Goal: Task Accomplishment & Management: Complete application form

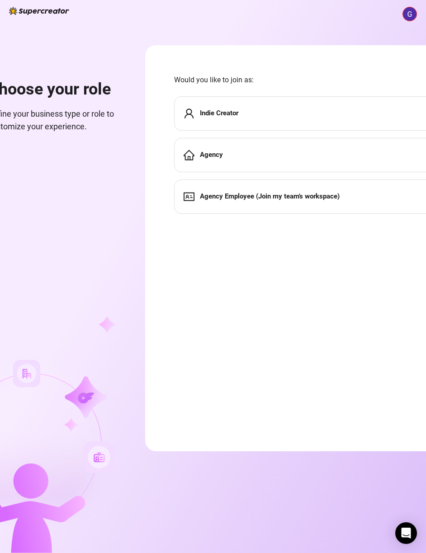
click at [227, 108] on div "Indie Creator" at bounding box center [211, 113] width 55 height 11
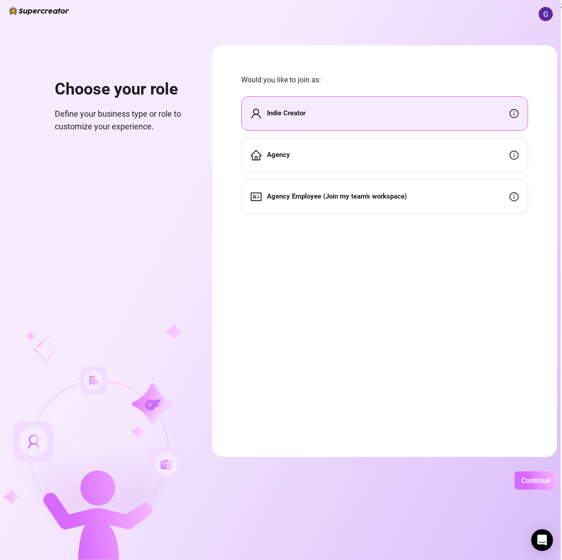
click at [432, 477] on span "Continue" at bounding box center [535, 480] width 29 height 9
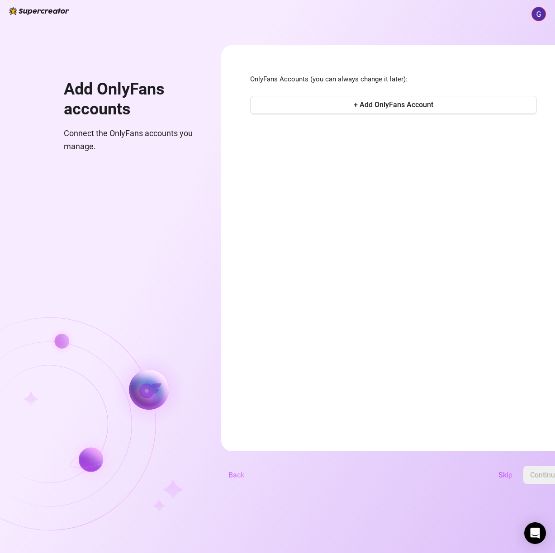
click at [244, 479] on span "Back" at bounding box center [236, 475] width 16 height 9
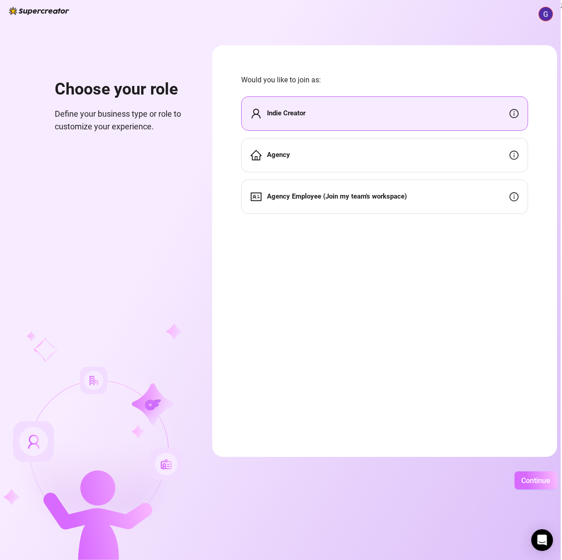
click at [432, 480] on span "Continue" at bounding box center [535, 480] width 29 height 9
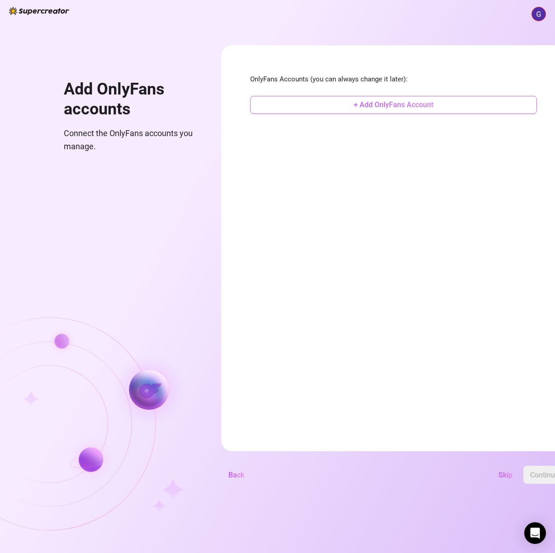
click at [356, 101] on button "+ Add OnlyFans Account" at bounding box center [393, 105] width 287 height 18
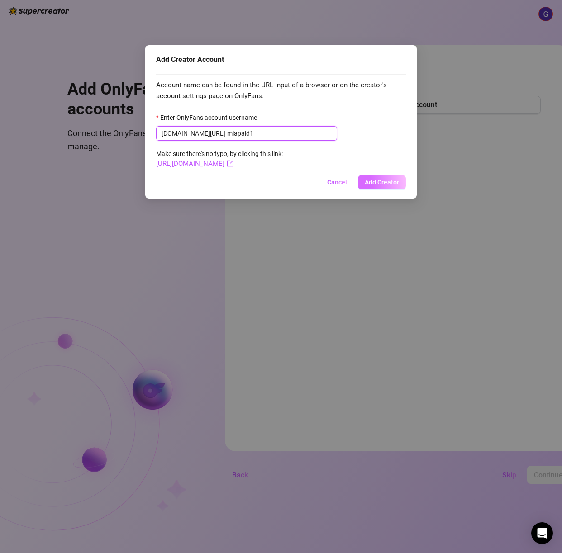
type input "miapaid1"
click at [366, 186] on span "Add Creator" at bounding box center [381, 182] width 34 height 7
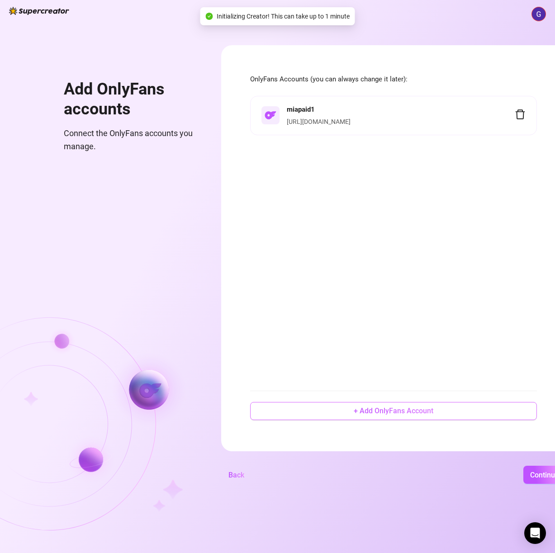
click at [432, 415] on span "+ Add OnlyFans Account" at bounding box center [394, 410] width 80 height 9
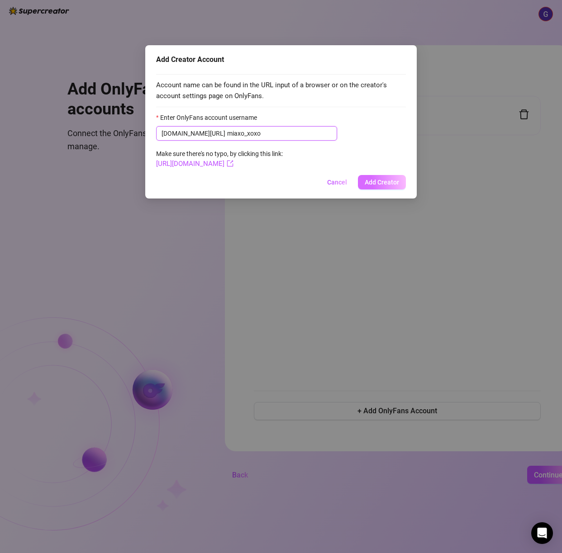
type input "miaxo_xoxo"
click at [378, 184] on span "Add Creator" at bounding box center [381, 182] width 34 height 7
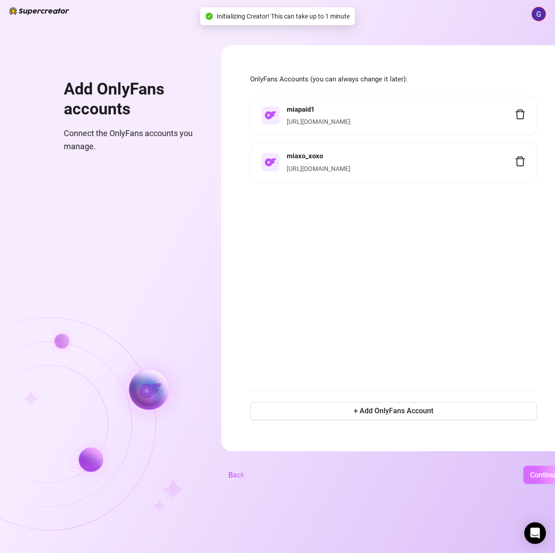
click at [432, 476] on span "Continue" at bounding box center [544, 475] width 29 height 9
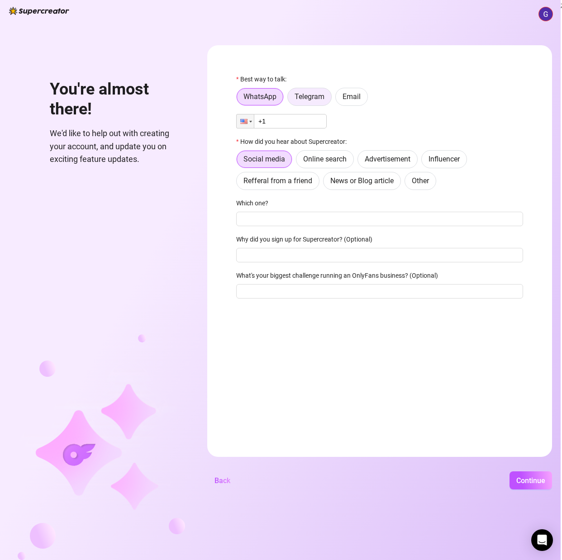
click at [318, 95] on span "Telegram" at bounding box center [309, 96] width 30 height 9
click at [290, 99] on input "Telegram" at bounding box center [290, 99] width 0 height 0
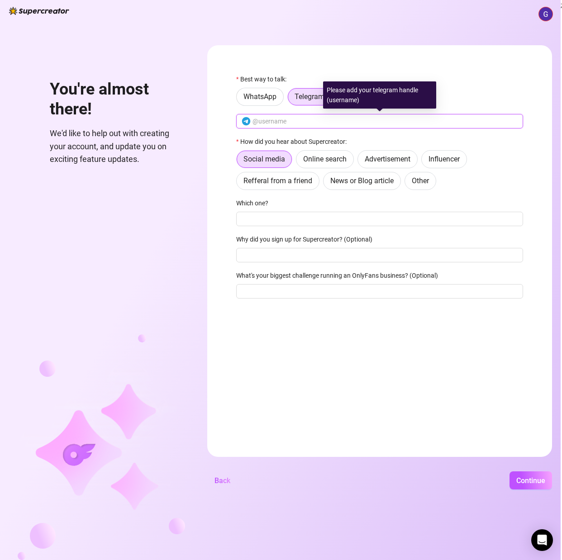
click at [311, 121] on input "text" at bounding box center [384, 121] width 265 height 10
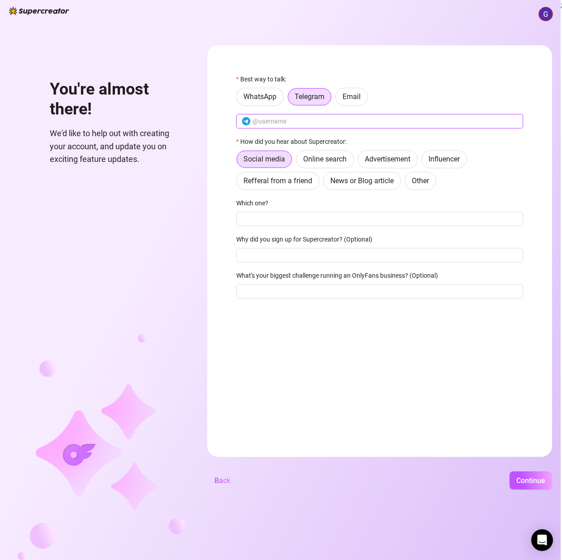
type input "miabackup1"
click at [432, 161] on span "Influencer" at bounding box center [443, 159] width 31 height 9
click at [424, 161] on input "Influencer" at bounding box center [424, 161] width 0 height 0
click at [432, 490] on div "You're almost there! We'd like to help out with creating your account, and upda…" at bounding box center [280, 280] width 560 height 560
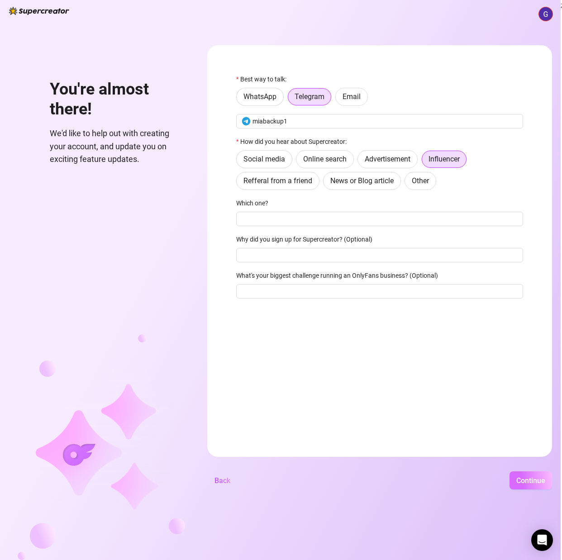
click at [432, 481] on span "Continue" at bounding box center [530, 480] width 29 height 9
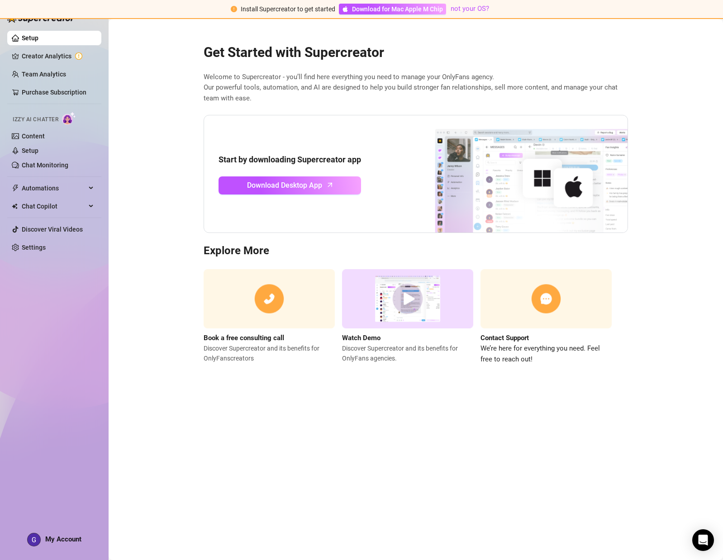
click at [382, 322] on img at bounding box center [407, 298] width 131 height 59
click at [30, 51] on link "Creator Analytics" at bounding box center [58, 56] width 72 height 14
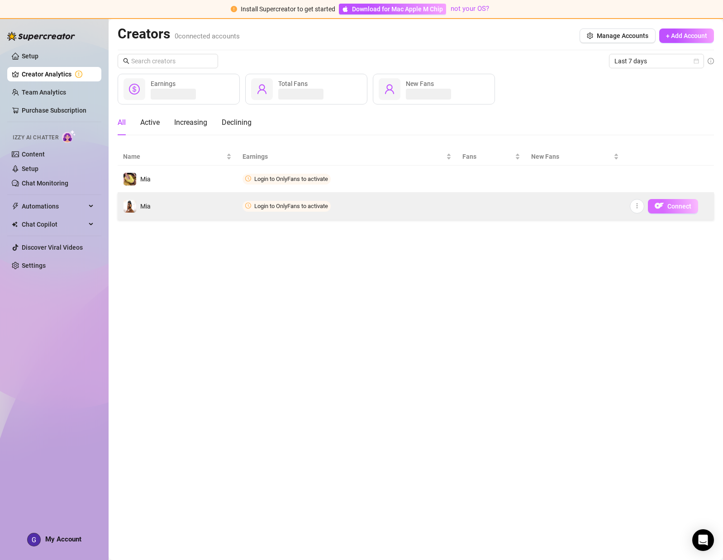
click at [432, 204] on span "Connect" at bounding box center [679, 206] width 24 height 7
click at [432, 206] on span "Connect" at bounding box center [679, 206] width 24 height 7
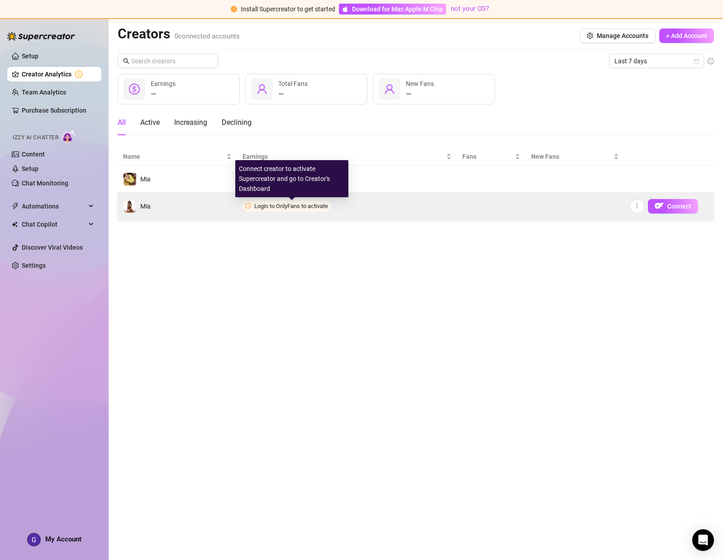
click at [289, 208] on span "Login to OnlyFans to activate" at bounding box center [291, 206] width 74 height 7
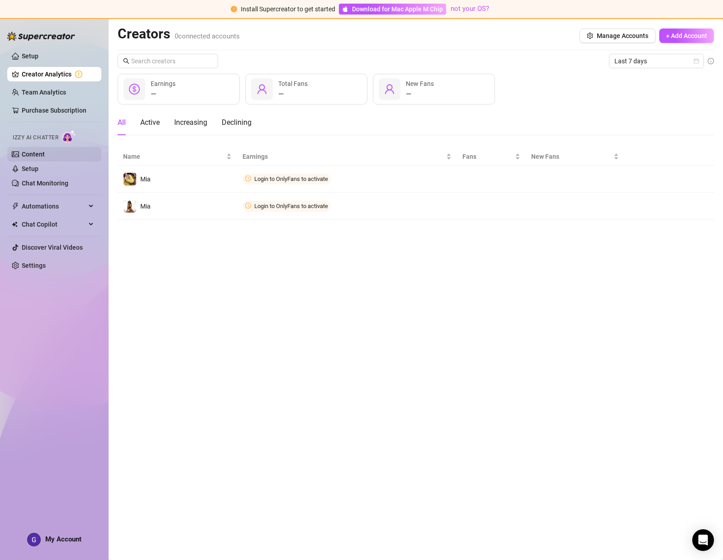
click at [45, 158] on link "Content" at bounding box center [33, 154] width 23 height 7
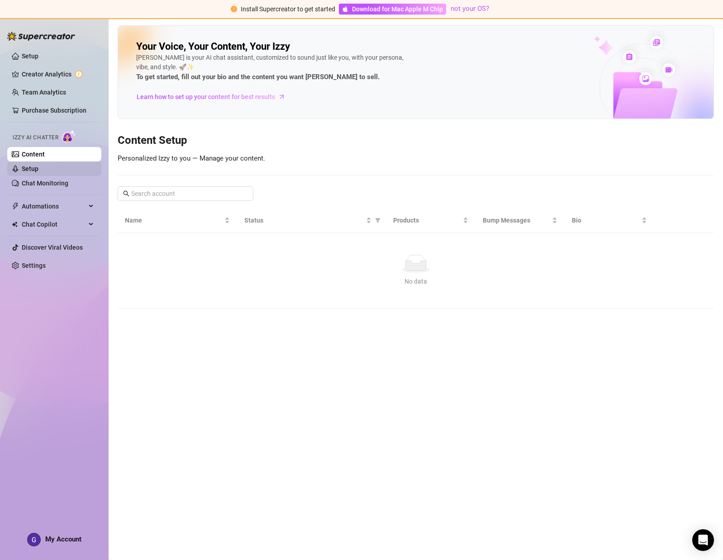
click at [38, 171] on link "Setup" at bounding box center [30, 168] width 17 height 7
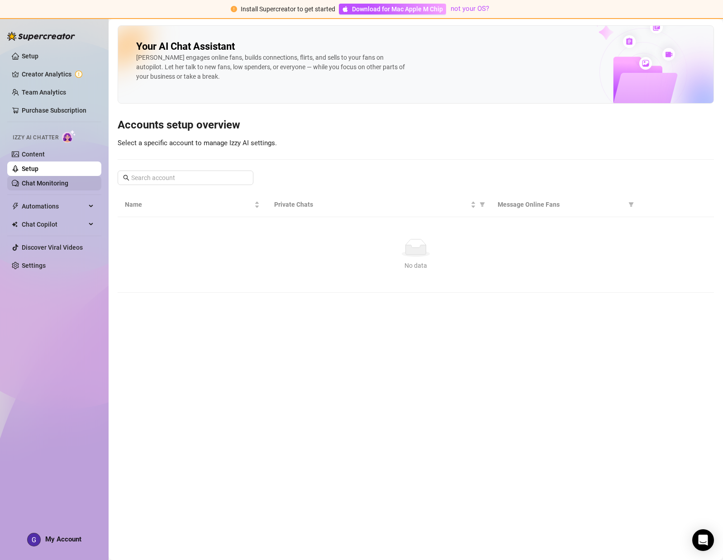
click at [43, 184] on link "Chat Monitoring" at bounding box center [45, 183] width 47 height 7
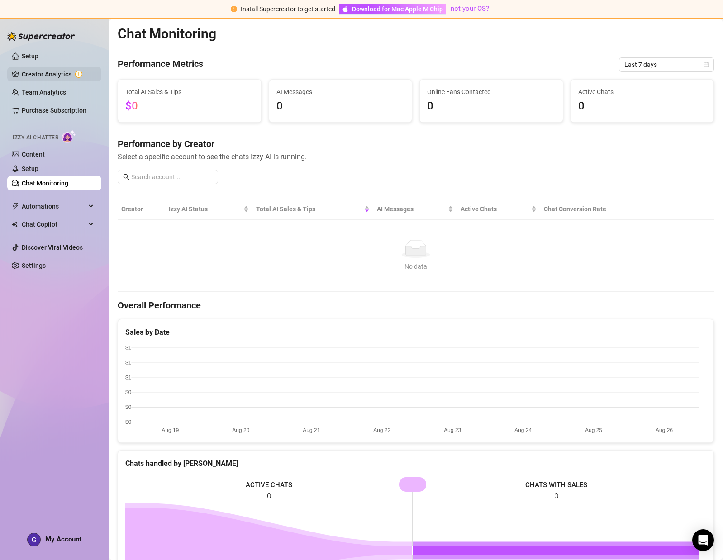
click at [34, 71] on link "Creator Analytics" at bounding box center [58, 74] width 72 height 14
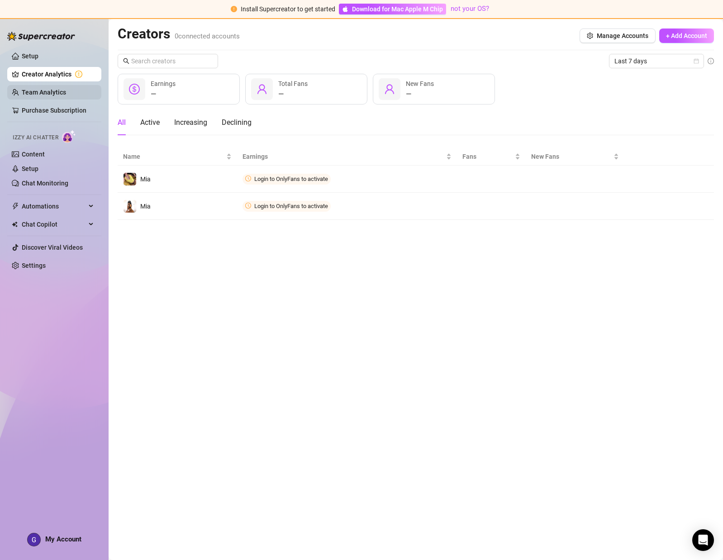
click at [38, 95] on link "Team Analytics" at bounding box center [44, 92] width 44 height 7
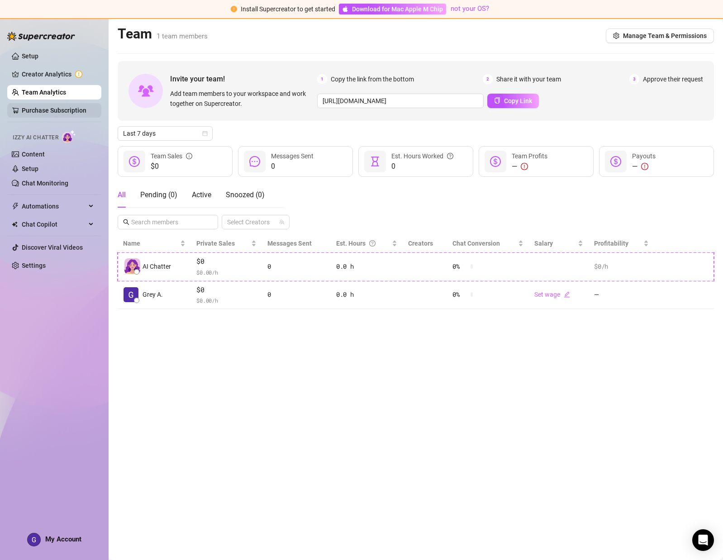
click at [35, 107] on link "Purchase Subscription" at bounding box center [54, 110] width 65 height 7
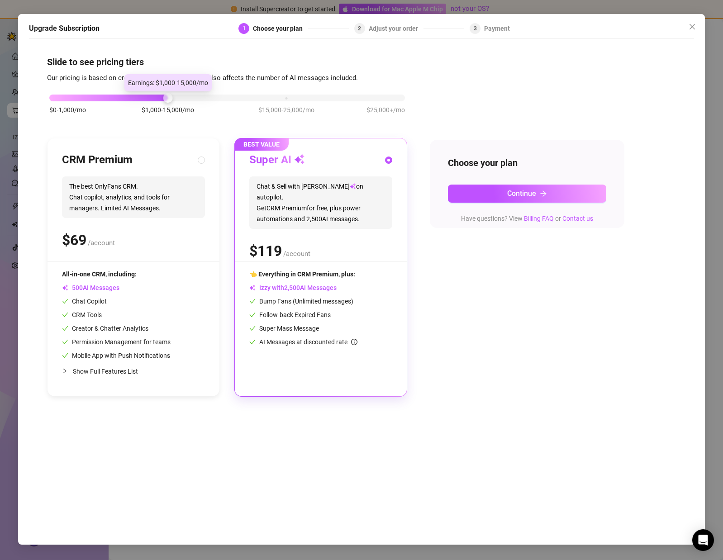
drag, startPoint x: 168, startPoint y: 96, endPoint x: 184, endPoint y: 99, distance: 16.1
click at [184, 98] on div "$0-1,000/mo $1,000-15,000/mo $15,000-25,000/mo $25,000+/mo" at bounding box center [226, 95] width 355 height 5
drag, startPoint x: 173, startPoint y: 98, endPoint x: 243, endPoint y: 94, distance: 70.6
click at [243, 94] on div "$0-1,000/mo $1,000-15,000/mo $15,000-25,000/mo $25,000+/mo" at bounding box center [226, 95] width 355 height 5
drag, startPoint x: 287, startPoint y: 96, endPoint x: 216, endPoint y: 96, distance: 71.0
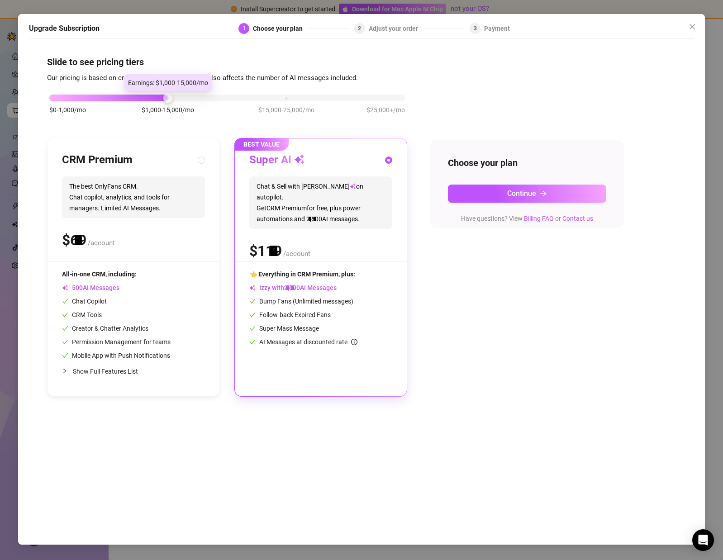
click at [216, 96] on div "$0-1,000/mo $1,000-15,000/mo $15,000-25,000/mo $25,000+/mo" at bounding box center [226, 95] width 355 height 5
click at [73, 97] on div "$0-1,000/mo $1,000-15,000/mo $15,000-25,000/mo $25,000+/mo" at bounding box center [226, 95] width 355 height 5
click at [169, 92] on div "$0-1,000/mo $1,000-15,000/mo $15,000-25,000/mo $25,000+/mo" at bounding box center [227, 108] width 360 height 51
click at [70, 96] on div at bounding box center [226, 97] width 355 height 7
click at [72, 98] on div at bounding box center [226, 97] width 355 height 7
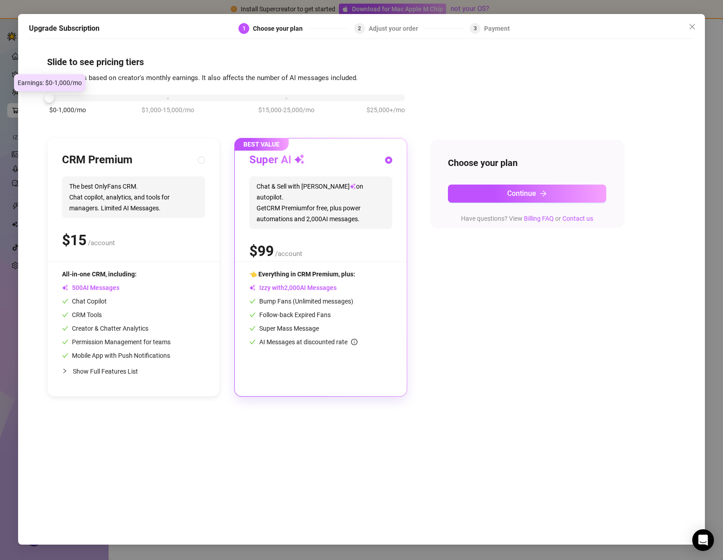
click at [49, 97] on div at bounding box center [48, 97] width 9 height 9
click at [432, 29] on icon "close" at bounding box center [691, 26] width 5 height 5
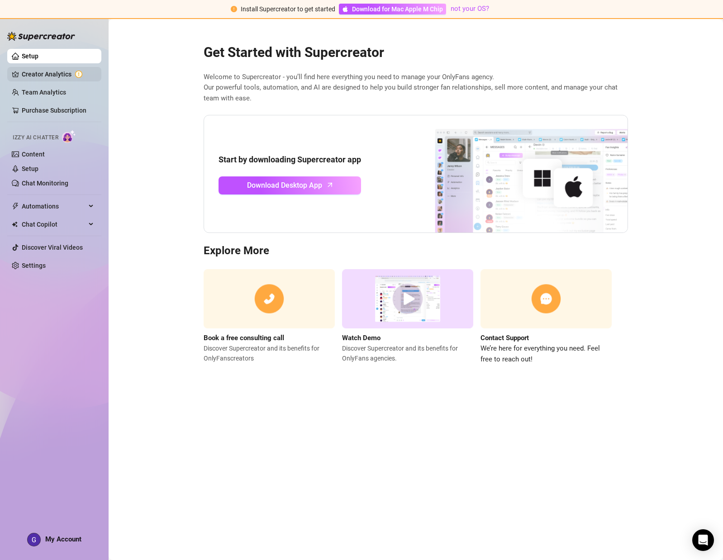
click at [52, 79] on link "Creator Analytics" at bounding box center [58, 74] width 72 height 14
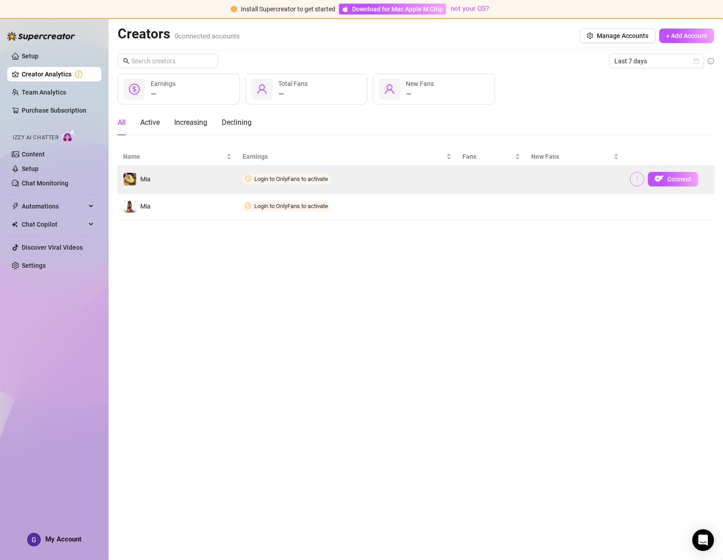
click at [432, 175] on span "button" at bounding box center [636, 178] width 6 height 7
click at [432, 177] on span "Connect" at bounding box center [679, 178] width 24 height 7
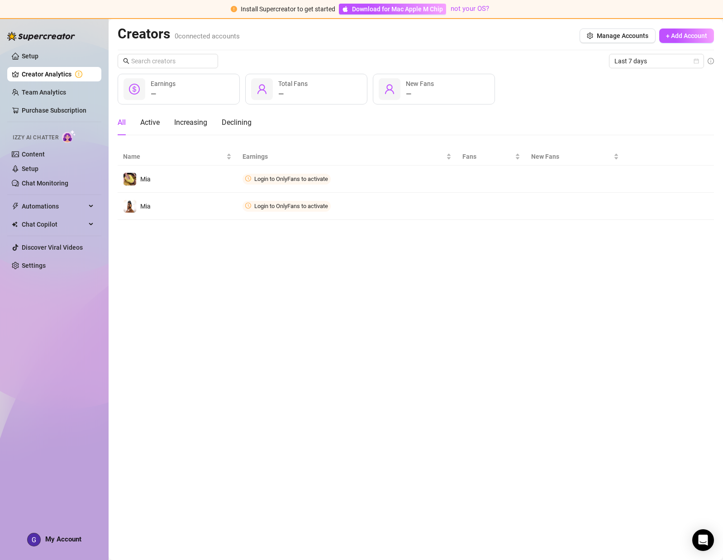
click at [145, 84] on div at bounding box center [134, 89] width 22 height 22
click at [303, 90] on div "—" at bounding box center [292, 94] width 29 height 11
click at [432, 91] on div "— New Fans" at bounding box center [434, 89] width 122 height 31
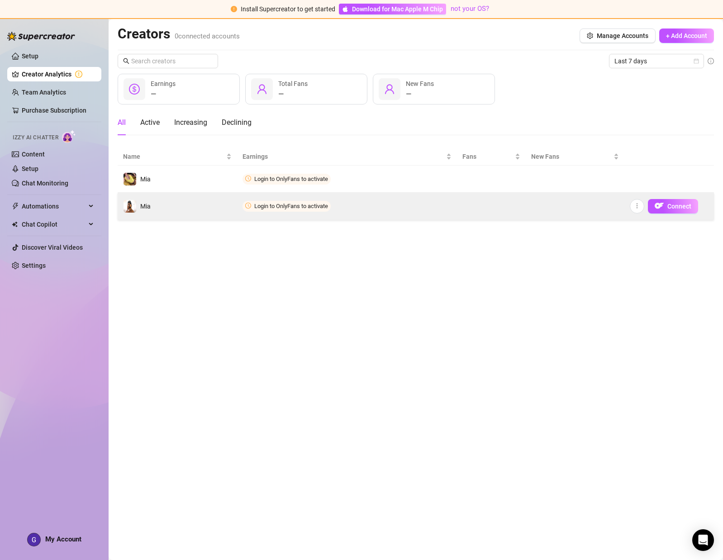
click at [246, 203] on span "Login to OnlyFans to activate" at bounding box center [286, 206] width 88 height 11
click at [250, 207] on icon "clock-circle" at bounding box center [248, 206] width 6 height 6
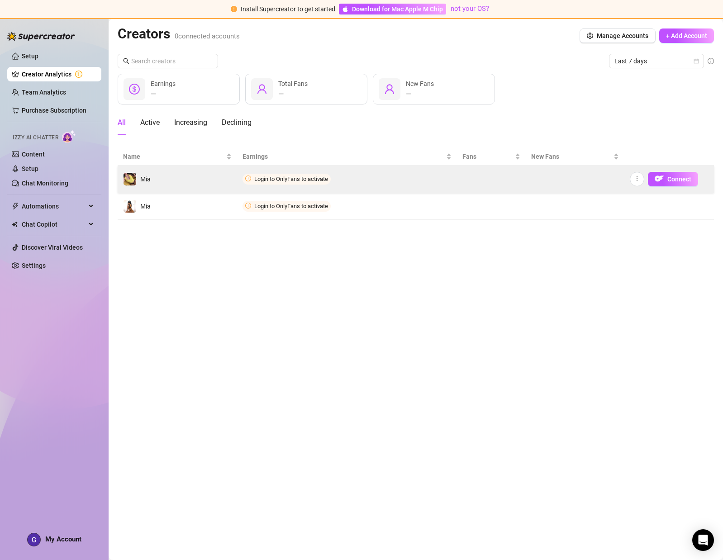
click at [257, 181] on span "Login to OnlyFans to activate" at bounding box center [291, 178] width 74 height 7
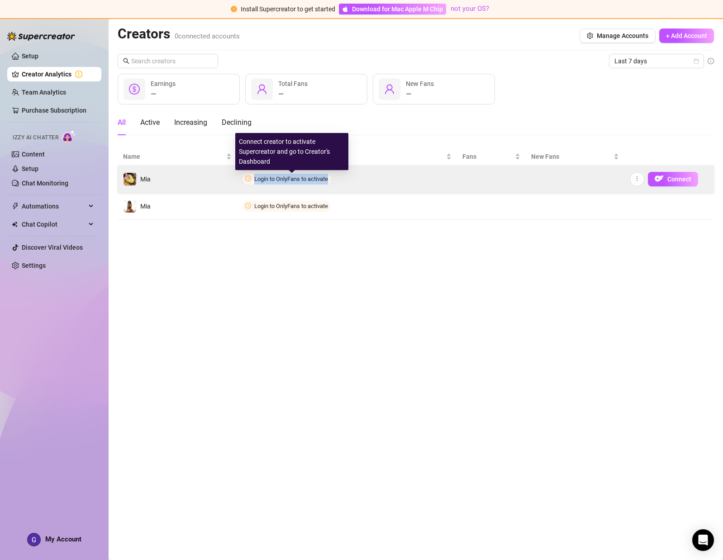
click at [257, 181] on span "Login to OnlyFans to activate" at bounding box center [291, 178] width 74 height 7
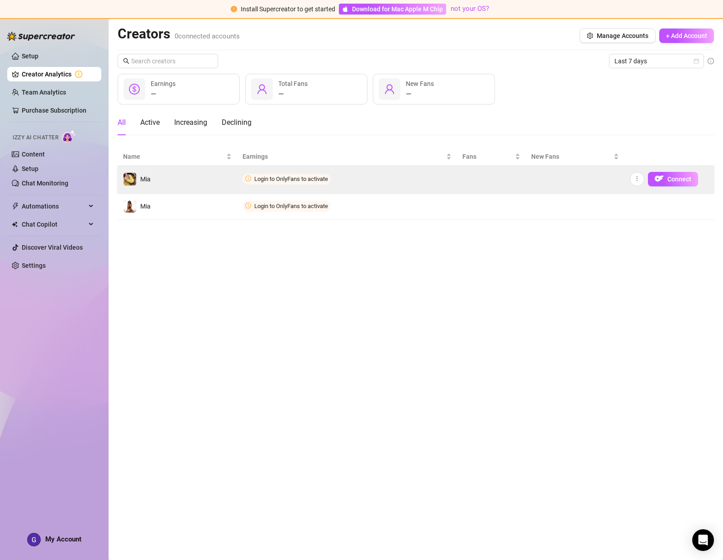
click at [249, 180] on icon "clock-circle" at bounding box center [248, 178] width 6 height 6
click at [268, 180] on span "Login to OnlyFans to activate" at bounding box center [291, 178] width 74 height 7
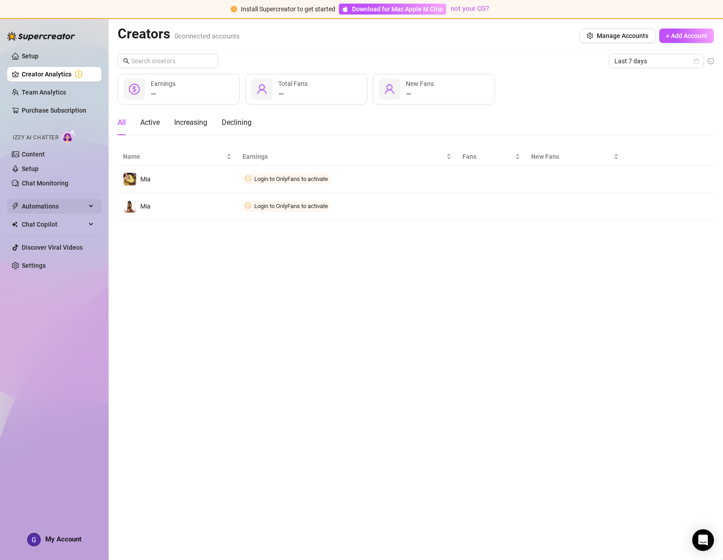
click at [48, 208] on span "Automations" at bounding box center [54, 206] width 64 height 14
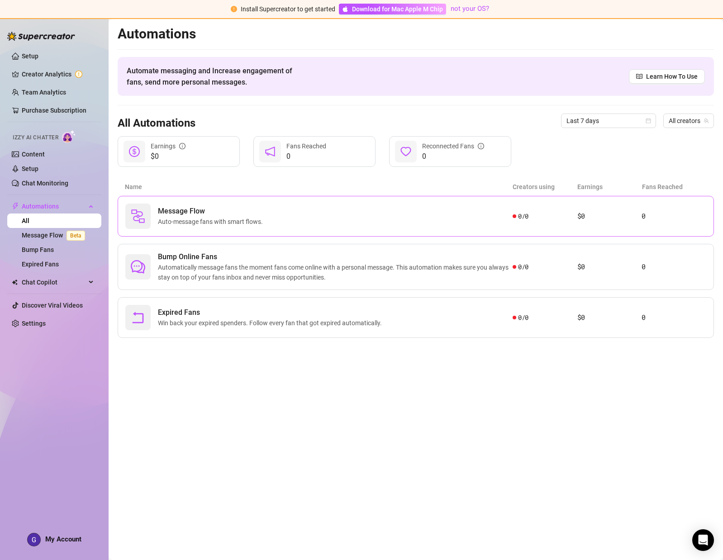
click at [202, 212] on span "Message Flow" at bounding box center [212, 211] width 109 height 11
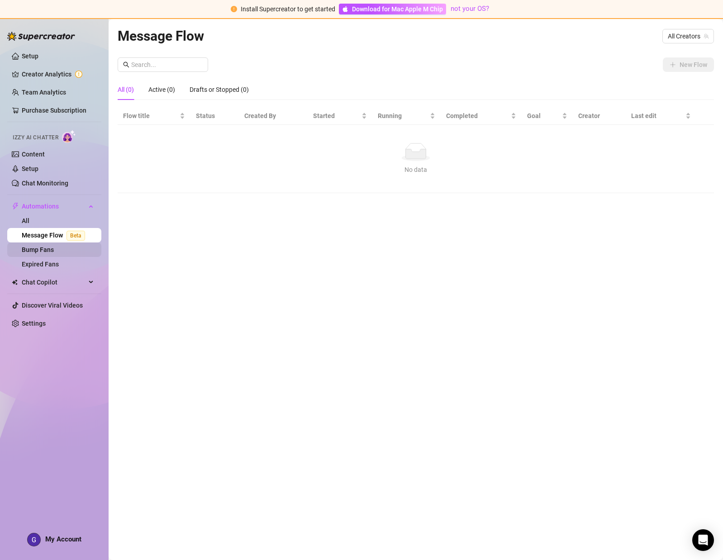
click at [35, 252] on link "Bump Fans" at bounding box center [38, 249] width 32 height 7
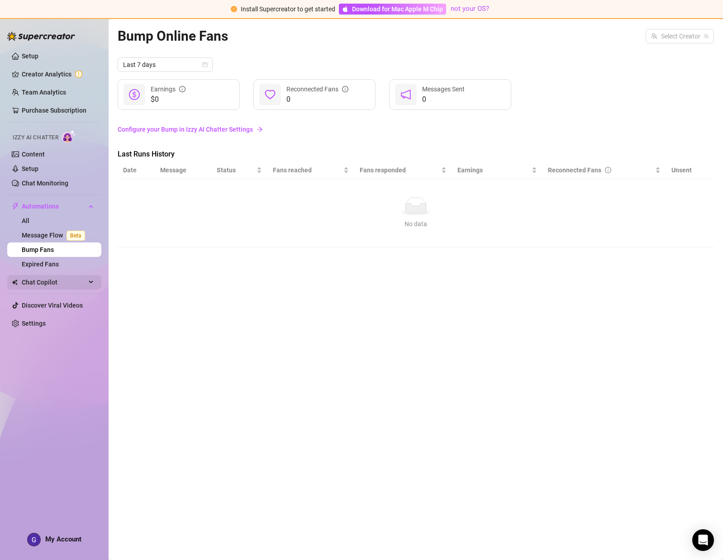
click at [37, 281] on span "Chat Copilot" at bounding box center [54, 282] width 64 height 14
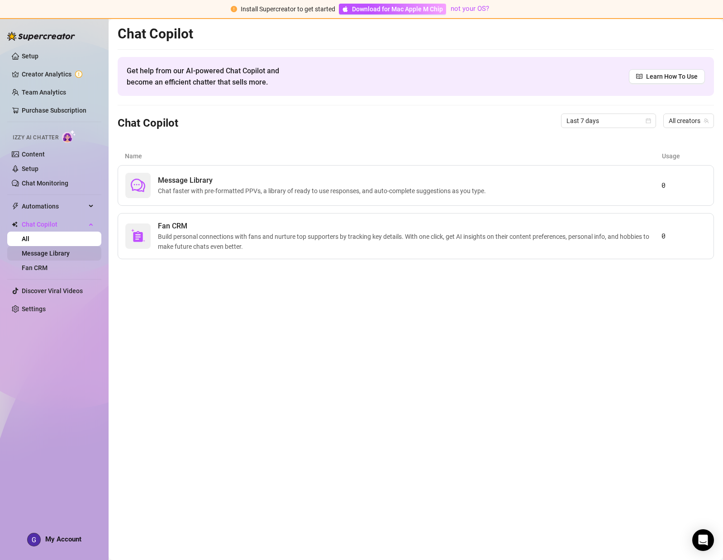
click at [44, 250] on link "Message Library" at bounding box center [46, 253] width 48 height 7
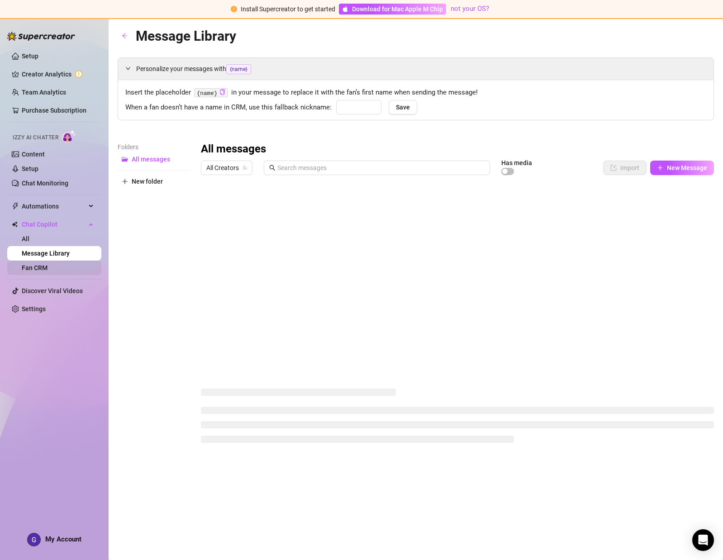
type input "babe"
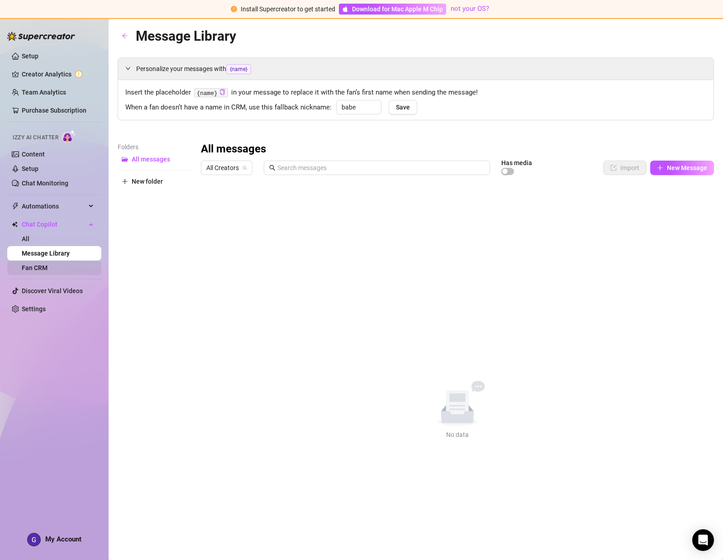
click at [45, 267] on link "Fan CRM" at bounding box center [35, 267] width 26 height 7
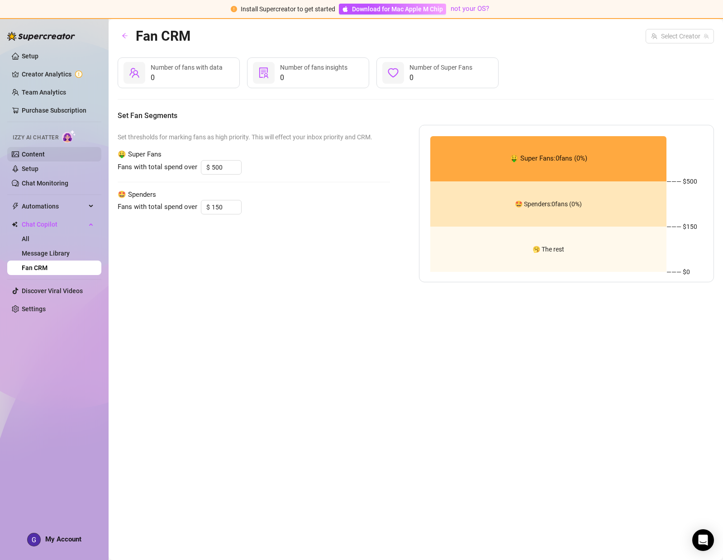
click at [23, 151] on link "Content" at bounding box center [33, 154] width 23 height 7
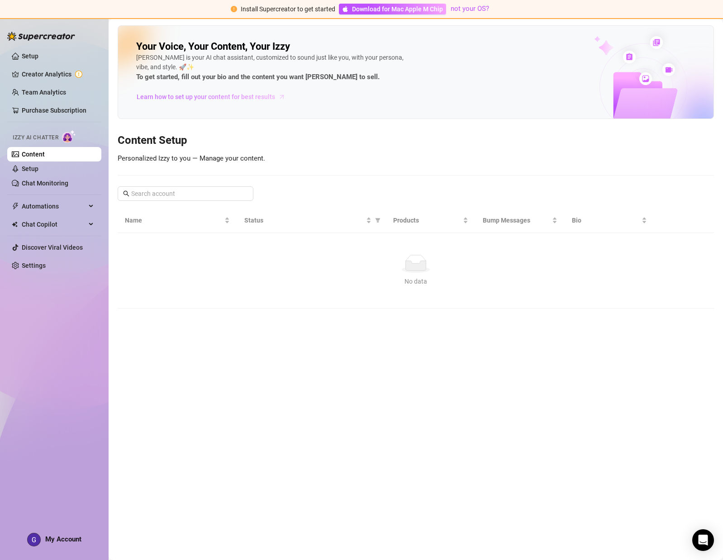
click at [164, 97] on span "Learn how to set up your content for best results" at bounding box center [206, 97] width 138 height 10
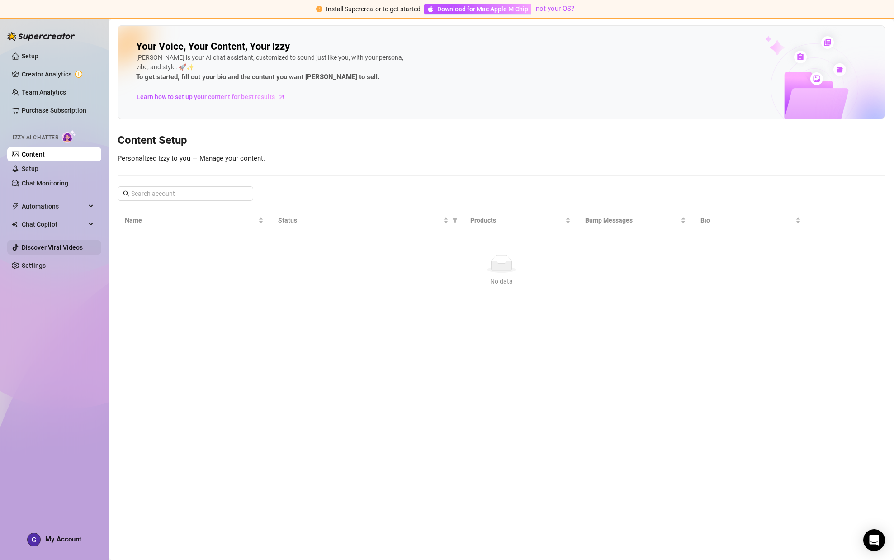
click at [38, 251] on link "Discover Viral Videos" at bounding box center [52, 247] width 61 height 7
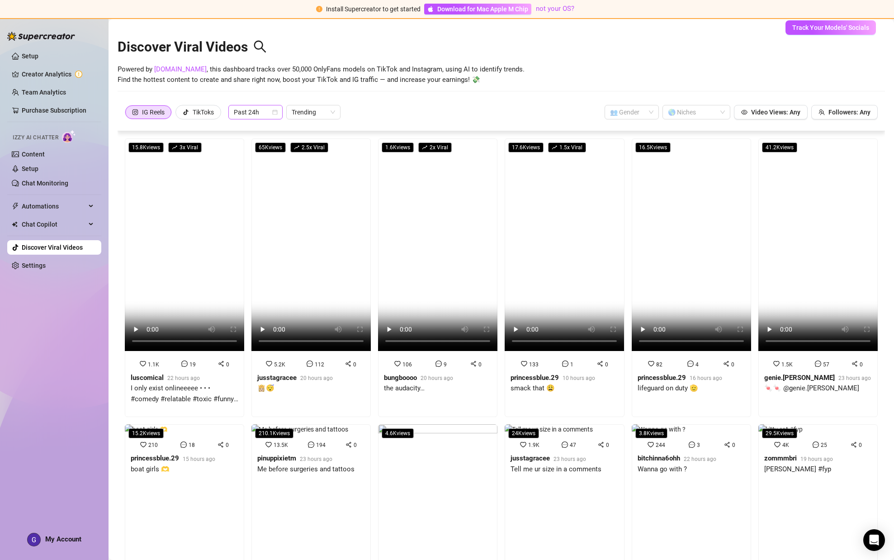
click at [268, 112] on span "Past 24h" at bounding box center [255, 112] width 43 height 14
click at [269, 141] on div "Past Week" at bounding box center [257, 145] width 40 height 10
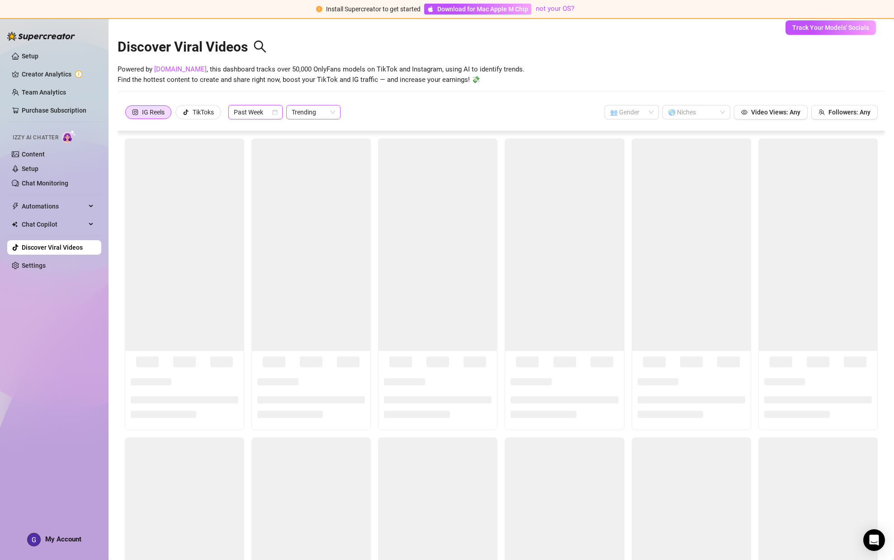
click at [321, 109] on span "Trending" at bounding box center [313, 112] width 43 height 14
click at [317, 146] on div "Most Views" at bounding box center [315, 145] width 40 height 10
click at [432, 97] on div "Discover Viral Videos Powered by [DOMAIN_NAME] , this dashboard tracks over 50,…" at bounding box center [501, 63] width 767 height 77
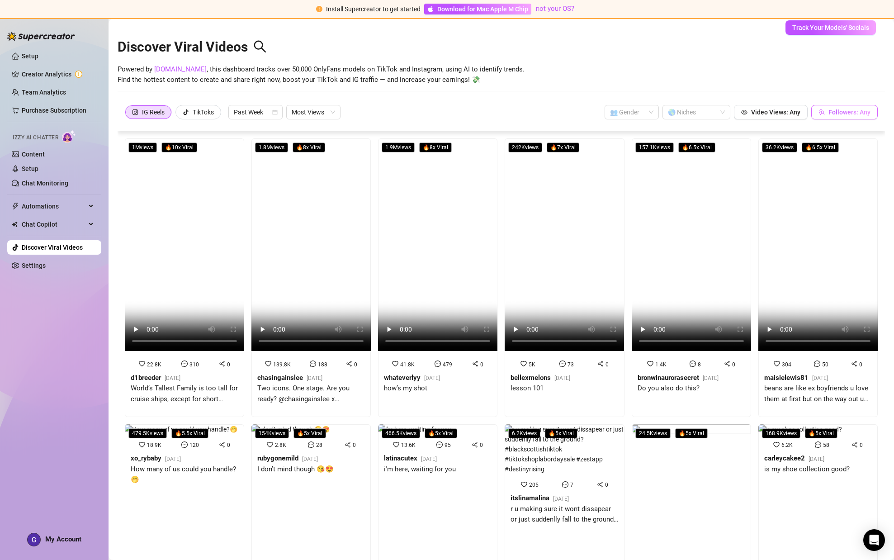
click at [432, 118] on button "Followers: Any" at bounding box center [844, 112] width 66 height 14
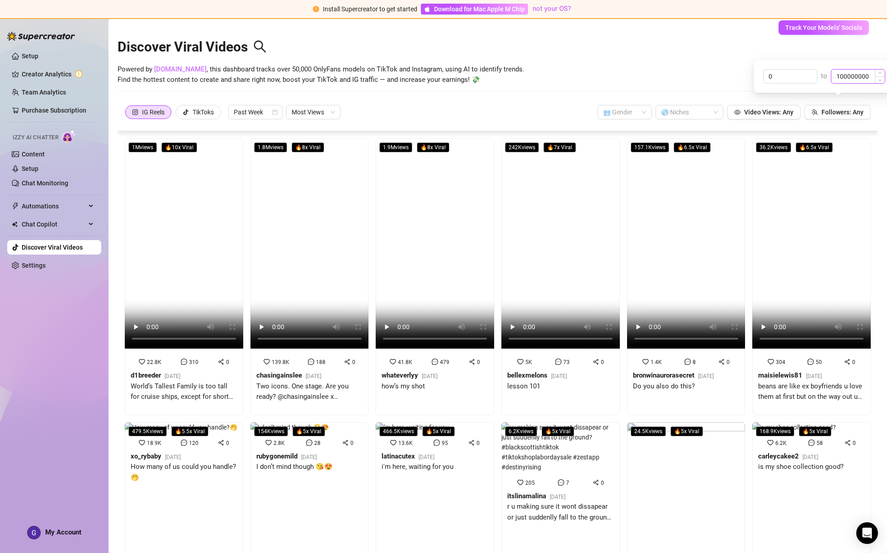
click at [432, 73] on input "100000000" at bounding box center [858, 77] width 53 height 14
click at [432, 75] on input "100000000" at bounding box center [858, 77] width 53 height 14
drag, startPoint x: 832, startPoint y: 79, endPoint x: 798, endPoint y: 79, distance: 33.0
click at [432, 79] on div "0 to 100000000" at bounding box center [824, 76] width 122 height 14
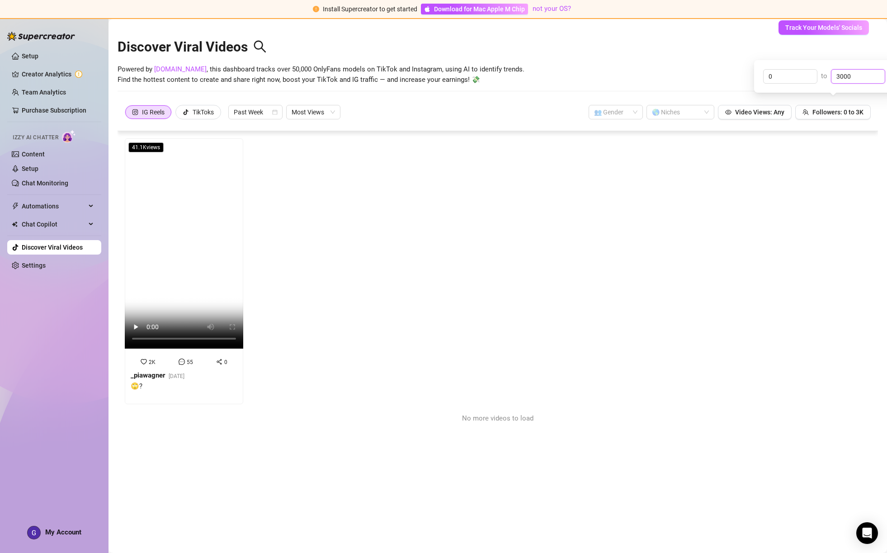
type input "3000"
click at [432, 74] on div "Powered by [DOMAIN_NAME] , this dashboard tracks over 50,000 OnlyFans models on…" at bounding box center [498, 74] width 761 height 21
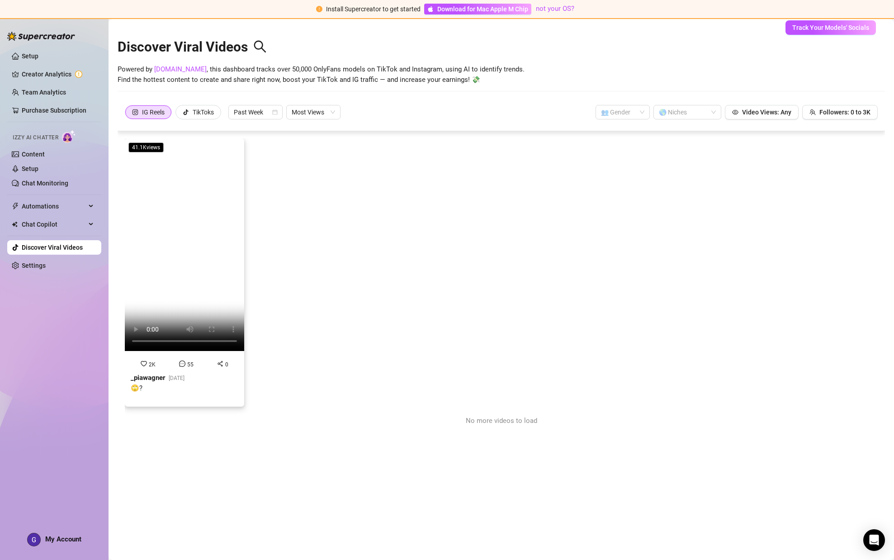
click at [189, 240] on video at bounding box center [184, 244] width 119 height 213
click at [32, 56] on link "Setup" at bounding box center [30, 55] width 17 height 7
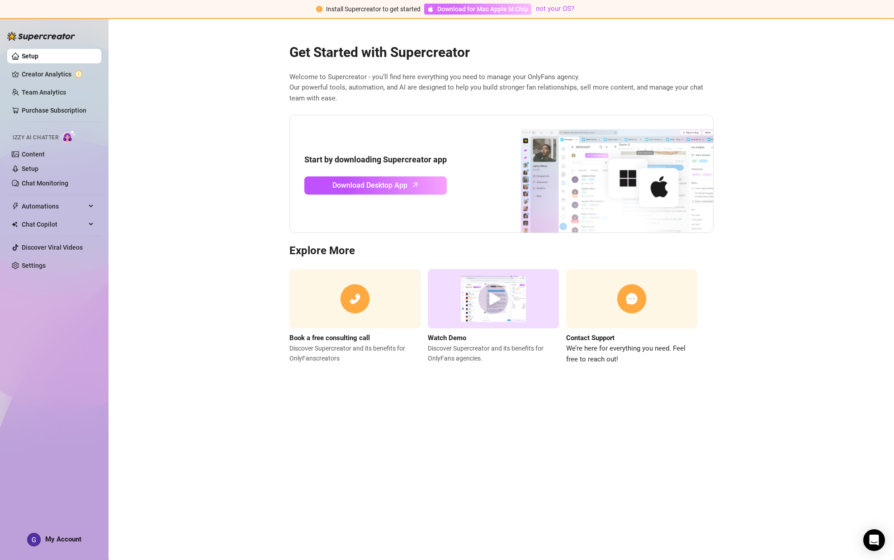
click at [432, 5] on span "Download for Mac Apple M Chip" at bounding box center [482, 9] width 91 height 10
